Goal: Transaction & Acquisition: Purchase product/service

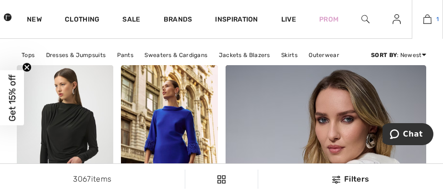
click at [426, 23] on img at bounding box center [427, 19] width 8 height 12
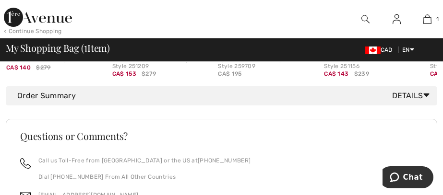
scroll to position [504, 0]
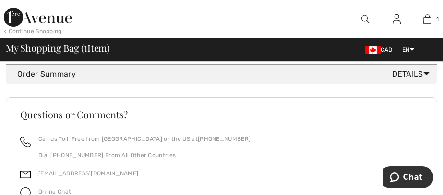
click at [407, 75] on span "Details" at bounding box center [412, 75] width 41 height 12
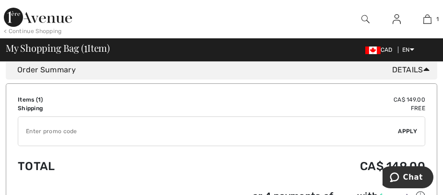
scroll to position [539, 0]
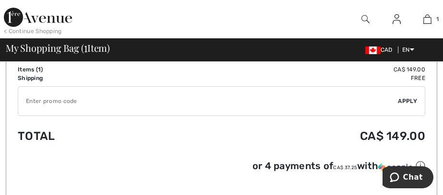
click at [79, 102] on input "TEXT" at bounding box center [208, 101] width 380 height 29
type input "EXTRA20"
click at [406, 97] on span "Apply" at bounding box center [407, 101] width 19 height 9
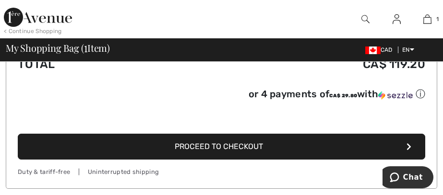
scroll to position [624, 0]
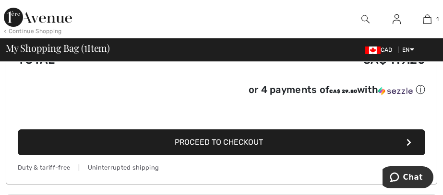
click at [269, 140] on button "Proceed to Checkout" at bounding box center [221, 143] width 407 height 26
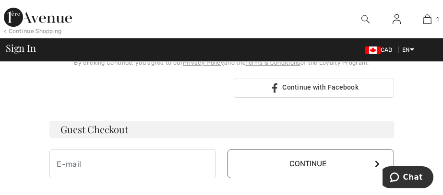
scroll to position [263, 0]
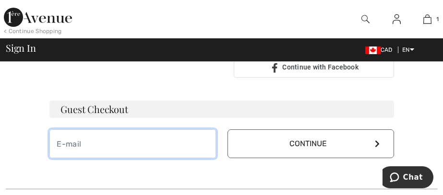
click at [101, 141] on input "email" at bounding box center [132, 144] width 166 height 29
type input "[EMAIL_ADDRESS][DOMAIN_NAME]"
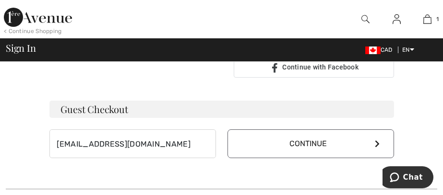
click at [299, 135] on button "Continue" at bounding box center [310, 144] width 166 height 29
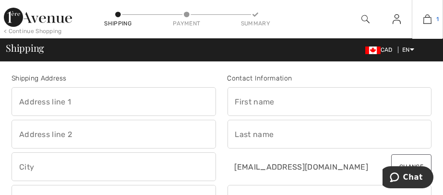
click at [430, 20] on img at bounding box center [427, 19] width 8 height 12
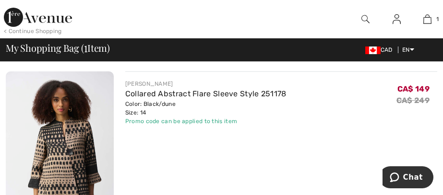
scroll to position [87, 0]
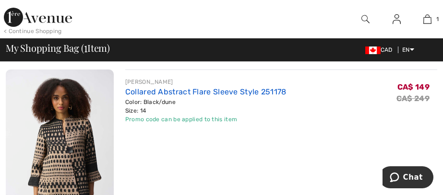
click at [179, 90] on link "Collared Abstract Flare Sleeve Style 251178" at bounding box center [205, 91] width 161 height 9
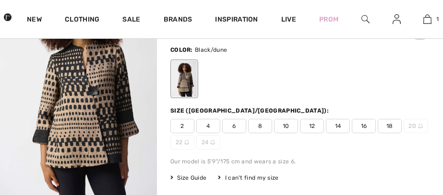
click at [358, 127] on span "16" at bounding box center [364, 126] width 24 height 14
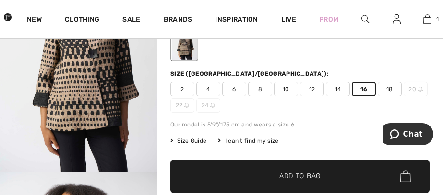
scroll to position [177, 0]
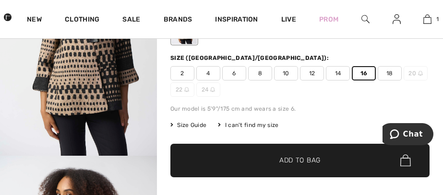
click at [193, 121] on span "Size Guide" at bounding box center [188, 125] width 36 height 9
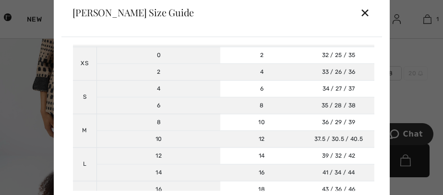
scroll to position [104, 0]
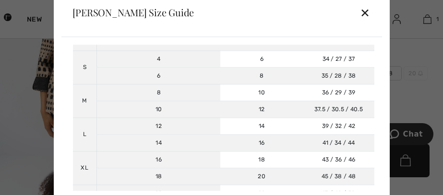
click at [365, 13] on div "✕" at bounding box center [365, 13] width 10 height 20
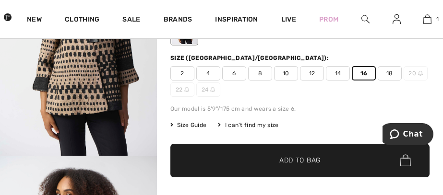
scroll to position [181, 0]
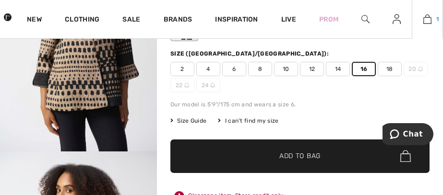
click at [427, 17] on img at bounding box center [427, 19] width 8 height 12
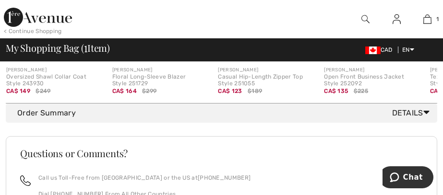
scroll to position [469, 0]
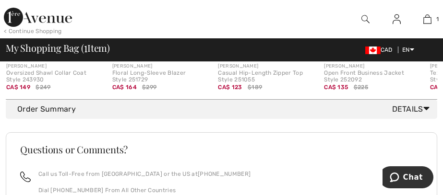
click at [402, 107] on span "Details" at bounding box center [412, 110] width 41 height 12
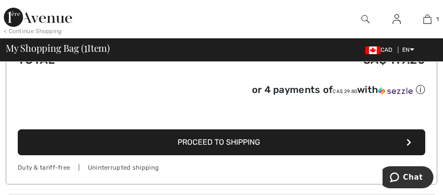
scroll to position [636, 0]
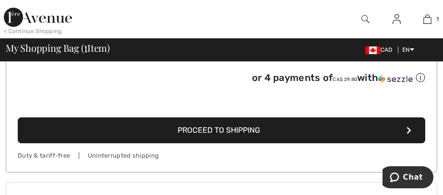
click at [272, 123] on button "Proceed to Shipping" at bounding box center [221, 131] width 407 height 26
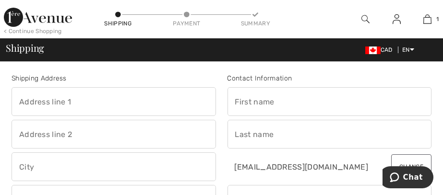
click at [92, 104] on input "text" at bounding box center [114, 101] width 204 height 29
type input "126 Norden Crescent"
type input "Sault Ste. Marie"
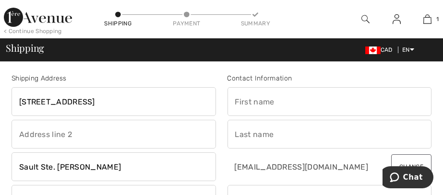
select select "ON"
type input "P6B 5N5"
type input "kathleen"
type input "rowe"
type input "7052566951"
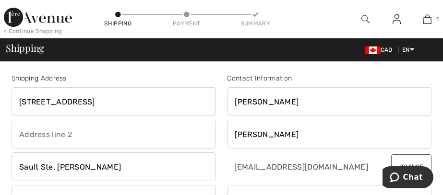
type input "P6B5N5"
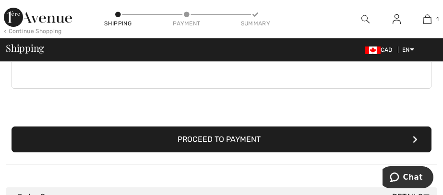
scroll to position [306, 0]
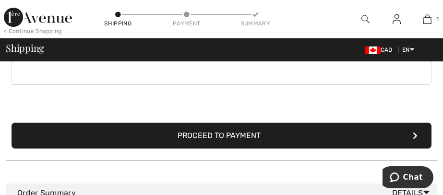
click at [367, 138] on button "Proceed to Payment" at bounding box center [222, 136] width 420 height 26
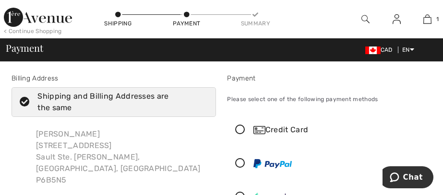
click at [238, 129] on icon at bounding box center [240, 130] width 25 height 10
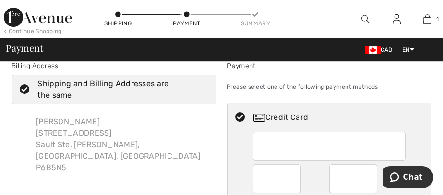
scroll to position [24, 0]
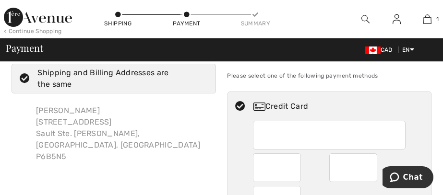
type input "02"
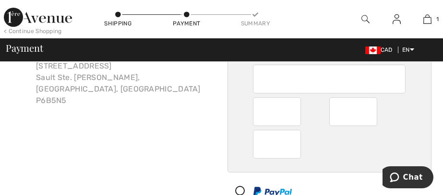
scroll to position [64, 0]
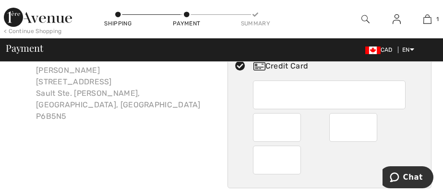
click at [426, 95] on div "02 02" at bounding box center [329, 134] width 203 height 107
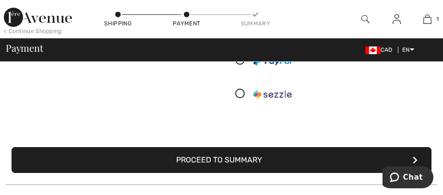
scroll to position [226, 0]
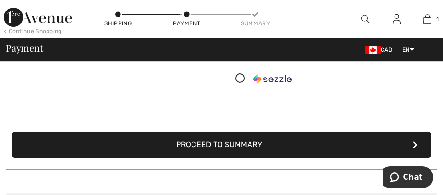
click at [259, 140] on button "Proceed to Summary" at bounding box center [222, 145] width 420 height 26
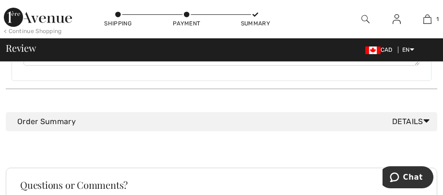
scroll to position [695, 0]
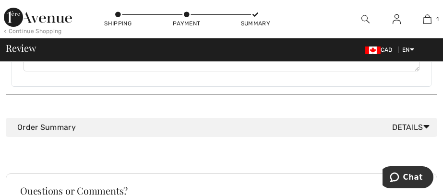
click at [406, 122] on span "Details" at bounding box center [412, 128] width 41 height 12
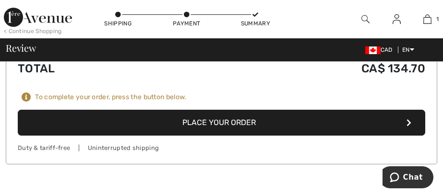
scroll to position [871, 0]
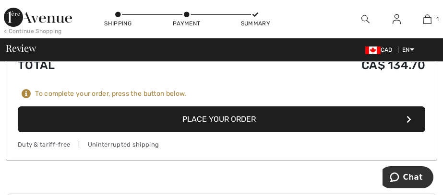
click at [254, 109] on button "Place Your Order" at bounding box center [221, 119] width 407 height 26
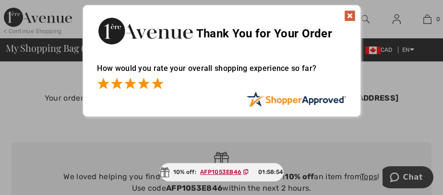
click at [160, 83] on span at bounding box center [158, 84] width 12 height 12
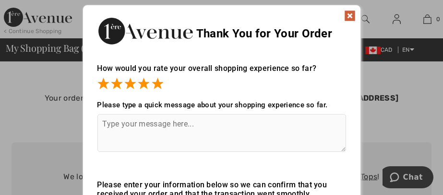
click at [345, 17] on img at bounding box center [350, 16] width 12 height 12
